Goal: Task Accomplishment & Management: Complete application form

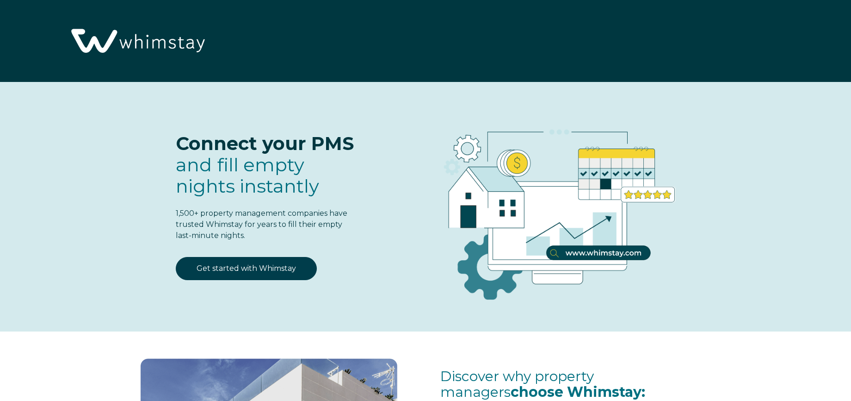
select select "US"
select select "Standard"
select select "US"
select select "Standard"
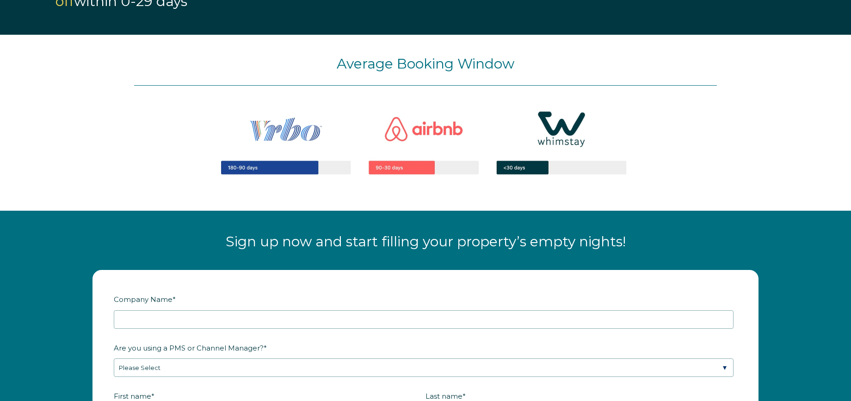
scroll to position [783, 0]
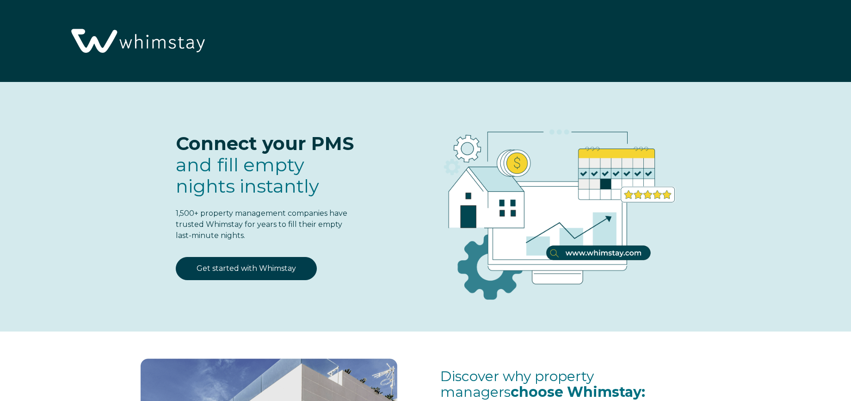
select select "US"
select select "Standard"
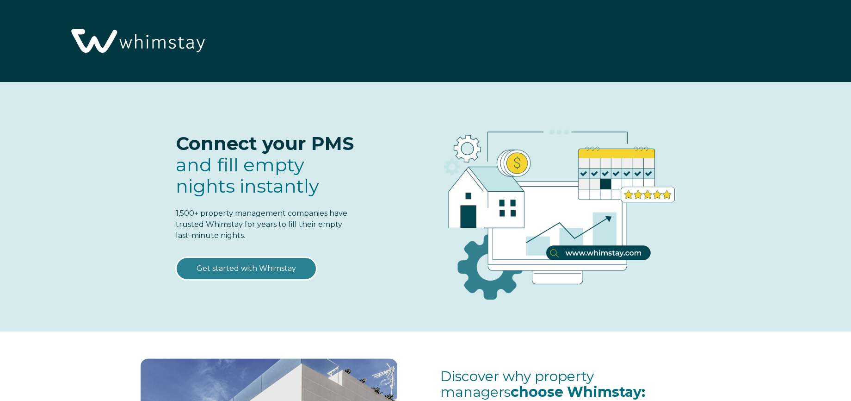
click at [251, 268] on link "Get started with Whimstay" at bounding box center [246, 268] width 141 height 23
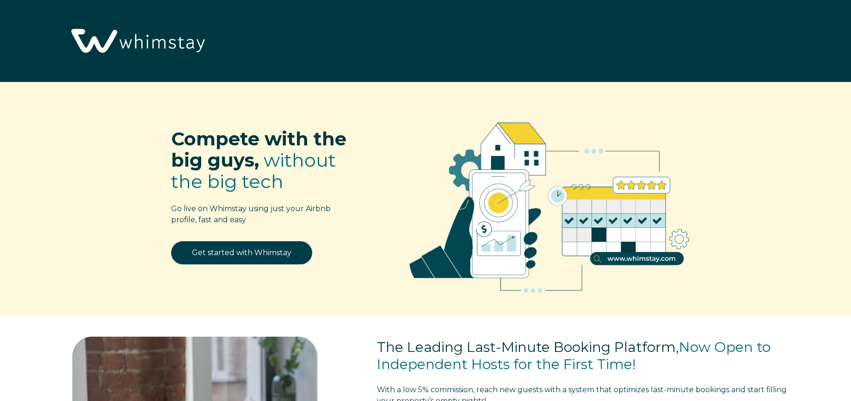
select select "US"
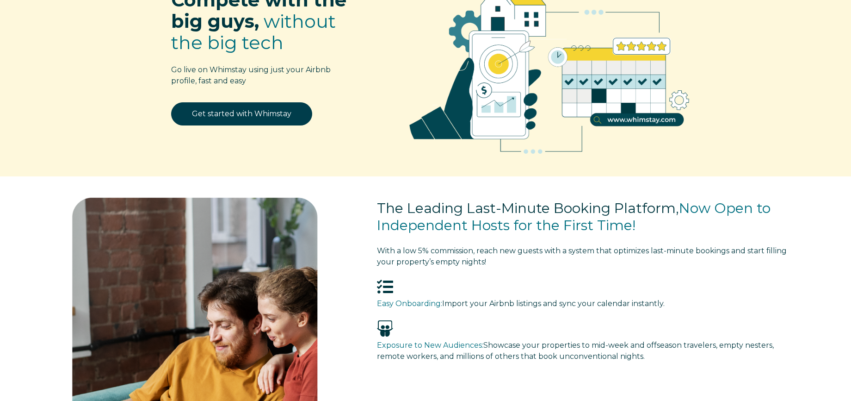
scroll to position [138, 0]
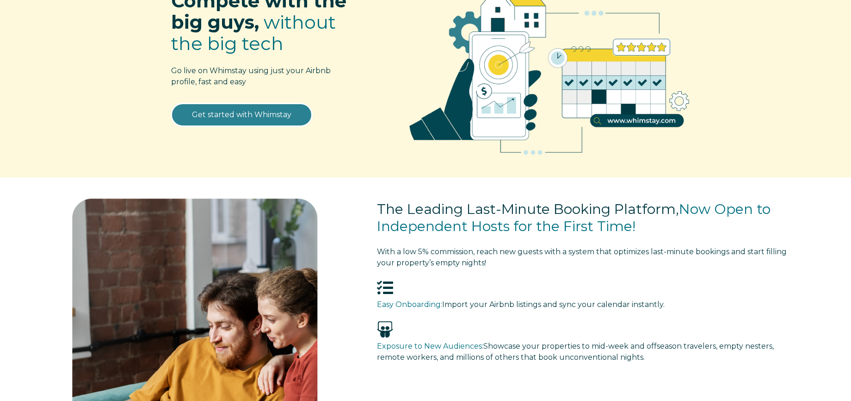
click at [251, 116] on link "Get started with Whimstay" at bounding box center [241, 114] width 141 height 23
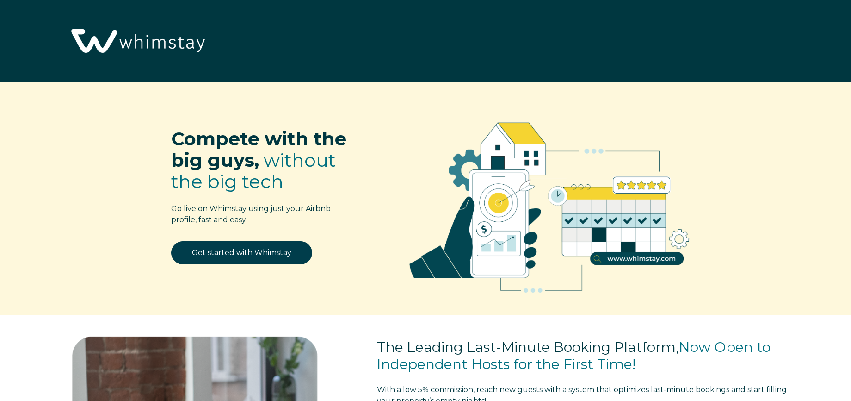
select select "US"
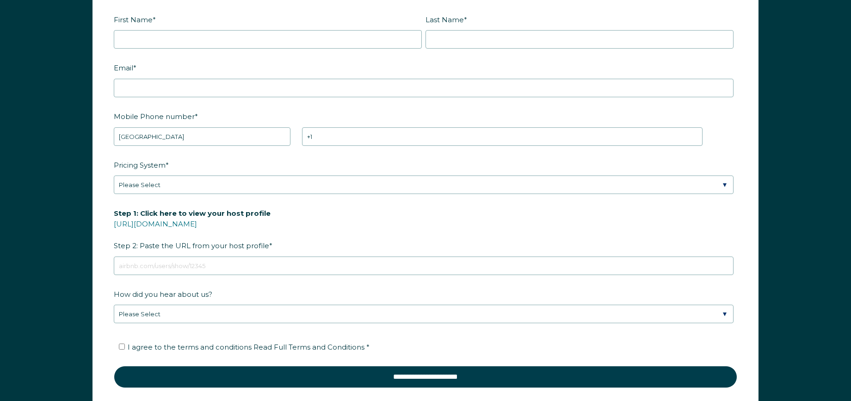
scroll to position [1289, 0]
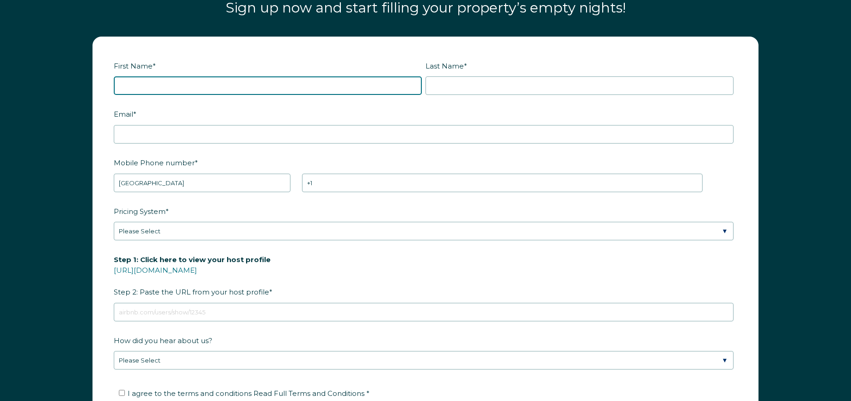
click at [287, 88] on input "First Name *" at bounding box center [268, 85] width 308 height 19
type input "Michael"
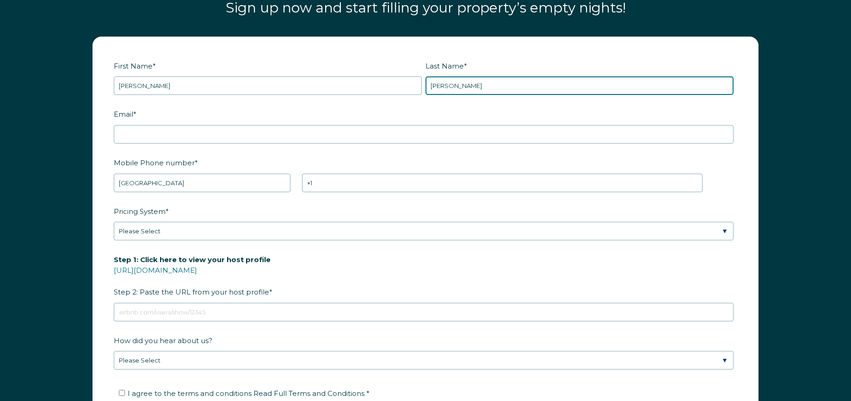
type input "Wrightson"
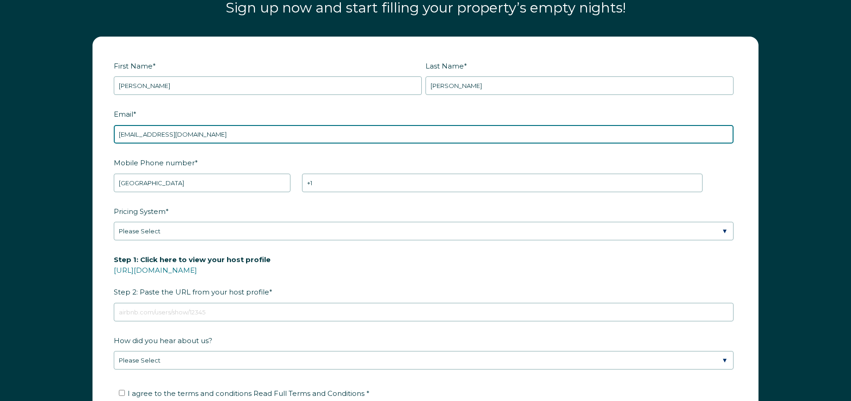
type input "billing@mthsga.com"
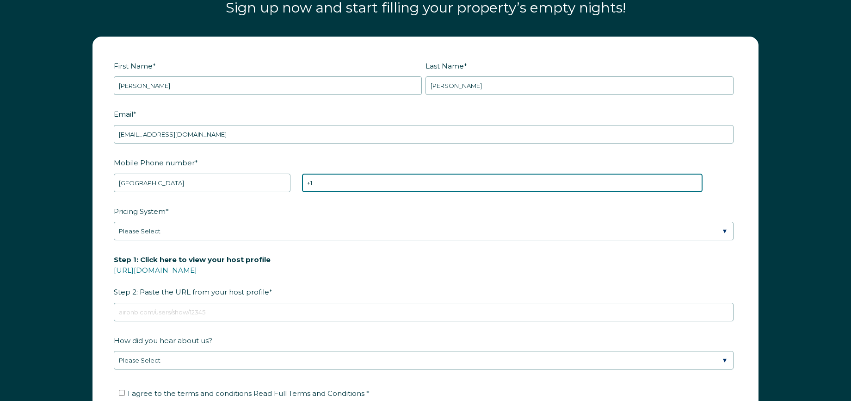
click at [330, 184] on input "+1" at bounding box center [502, 183] width 401 height 19
type input "+1 6094531136"
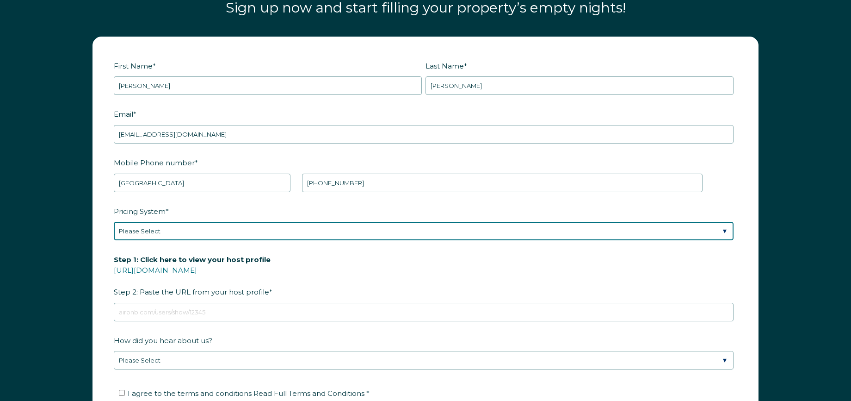
click at [140, 232] on select "Please Select Manual Airbnb Smart Pricing PriceLabs Wheelhouse Beyond Pricing 3…" at bounding box center [424, 231] width 620 height 19
select select "Dynamic"
click at [114, 222] on select "Please Select Manual Airbnb Smart Pricing PriceLabs Wheelhouse Beyond Pricing 3…" at bounding box center [424, 231] width 620 height 19
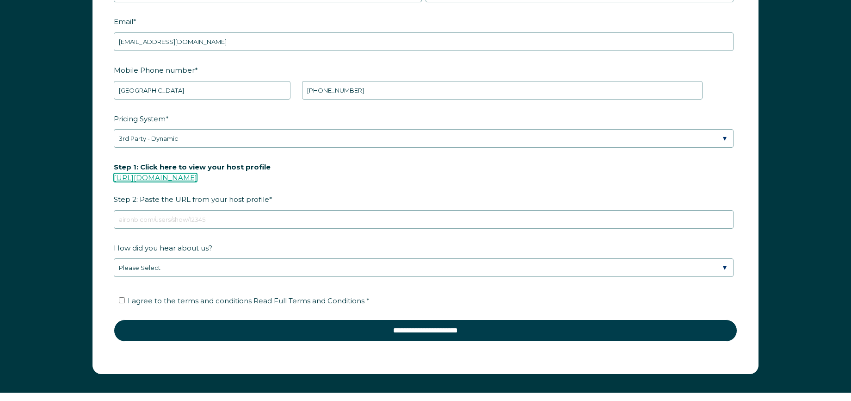
click at [184, 180] on link "https://www.airbnb.com/users/show/" at bounding box center [155, 177] width 83 height 9
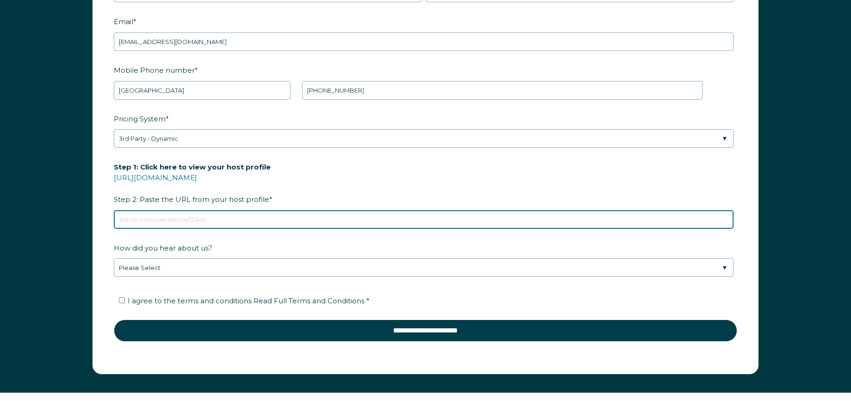
click at [208, 223] on input "Step 1: Click here to view your host profile https://www.airbnb.com/users/show/…" at bounding box center [424, 219] width 620 height 19
paste input "https://www.airbnb.com/users/show/475600059"
type input "https://www.airbnb.com/users/show/475600059"
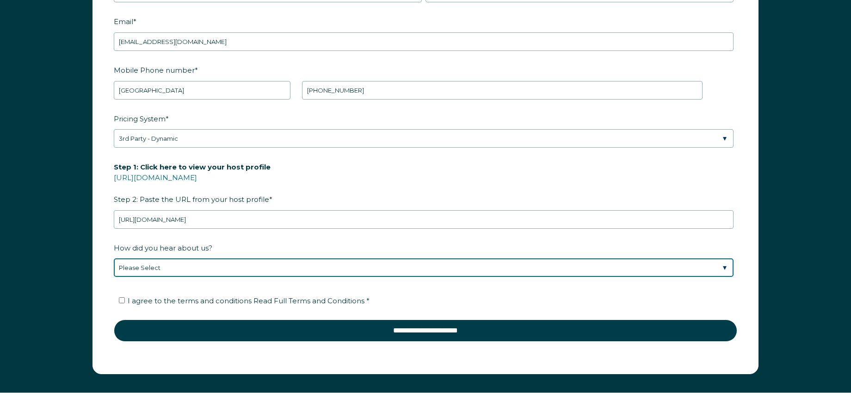
click at [201, 266] on select "Please Select Discovered Whimstay at an event or conference Found Whimstay thro…" at bounding box center [424, 267] width 620 height 19
select select "Podcast"
click at [114, 258] on select "Please Select Discovered Whimstay at an event or conference Found Whimstay thro…" at bounding box center [424, 267] width 620 height 19
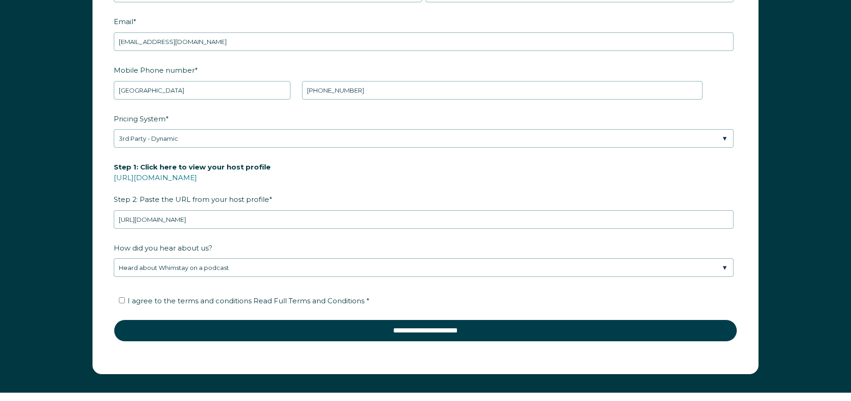
click at [119, 300] on ul "I agree to the terms and conditions Read Full Terms and Conditions *" at bounding box center [424, 300] width 620 height 15
click at [123, 301] on input "I agree to the terms and conditions Read Full Terms and Conditions *" at bounding box center [122, 300] width 6 height 6
checkbox input "true"
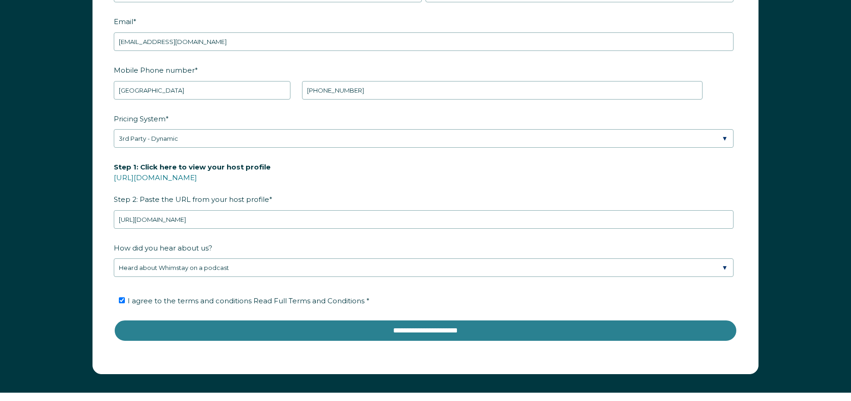
click at [241, 332] on input "**********" at bounding box center [426, 330] width 624 height 22
